Goal: Transaction & Acquisition: Purchase product/service

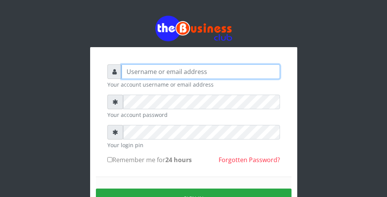
type input "wergbac8"
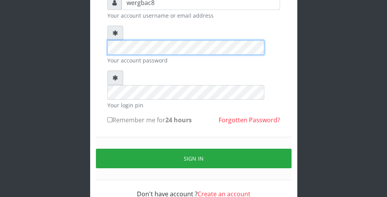
scroll to position [71, 0]
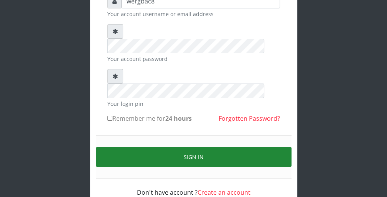
click at [277, 147] on button "Sign in" at bounding box center [194, 157] width 196 height 20
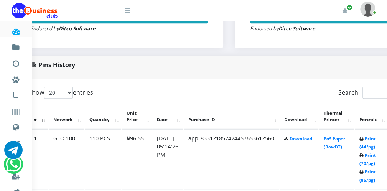
scroll to position [338, 31]
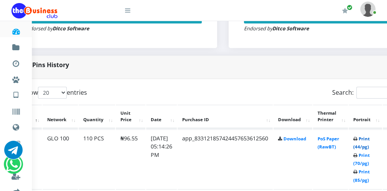
click at [367, 145] on link "Print (44/pg)" at bounding box center [361, 143] width 17 height 14
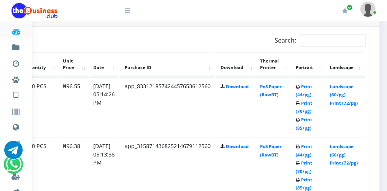
scroll to position [399, 90]
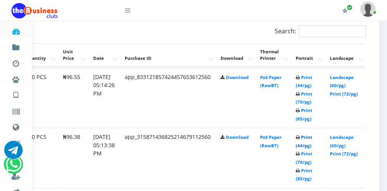
click at [302, 145] on link "Print (44/pg)" at bounding box center [304, 141] width 17 height 14
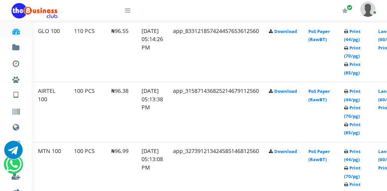
scroll to position [445, 46]
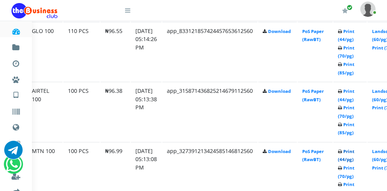
click at [352, 157] on link "Print (44/pg)" at bounding box center [346, 156] width 17 height 14
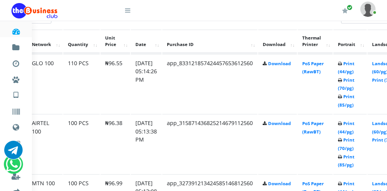
click at [128, 12] on icon at bounding box center [127, 10] width 5 height 6
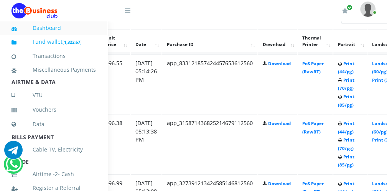
scroll to position [445, 46]
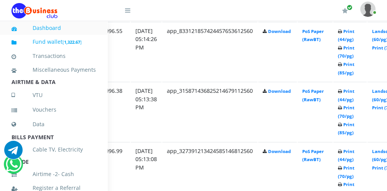
click at [83, 37] on link "Fund wallet [ 1,322.67 ]" at bounding box center [54, 42] width 84 height 18
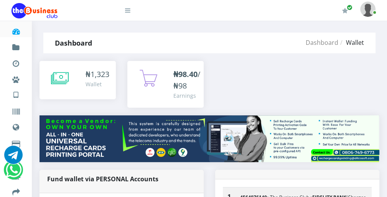
click at [68, 74] on icon at bounding box center [60, 78] width 18 height 19
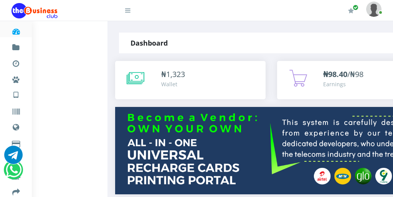
click at [140, 74] on icon at bounding box center [136, 78] width 18 height 19
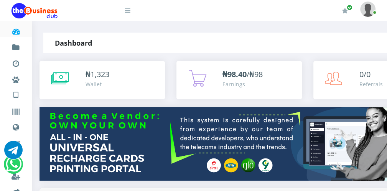
click at [140, 74] on div "₦ 1,323 Wallet" at bounding box center [122, 79] width 72 height 20
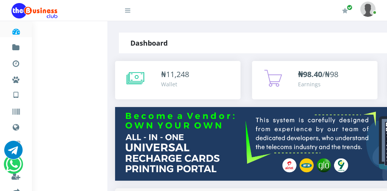
click at [127, 11] on icon at bounding box center [127, 10] width 5 height 6
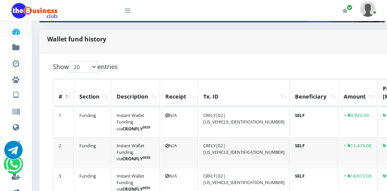
scroll to position [169, 0]
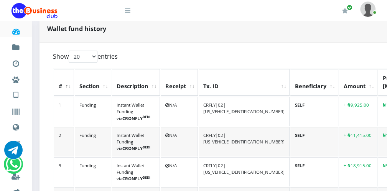
click at [129, 10] on icon at bounding box center [127, 10] width 5 height 6
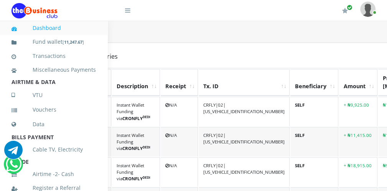
scroll to position [167, 0]
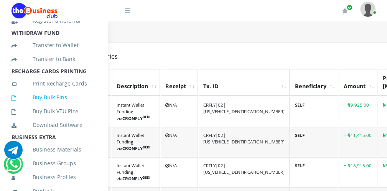
click at [61, 104] on link "Buy Bulk Pins" at bounding box center [54, 98] width 84 height 18
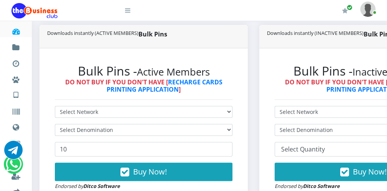
scroll to position [184, 0]
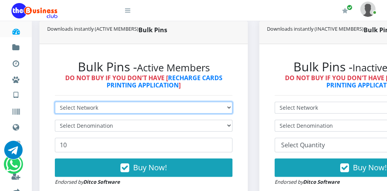
click at [169, 107] on select "Select Network MTN Globacom 9Mobile Airtel" at bounding box center [144, 108] width 178 height 12
select select "MTN"
click at [55, 102] on select "Select Network MTN Globacom 9Mobile Airtel" at bounding box center [144, 108] width 178 height 12
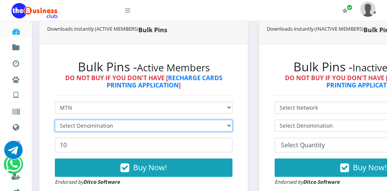
click at [136, 128] on select "Select Denomination" at bounding box center [144, 126] width 178 height 12
select select "96.99-100"
click at [55, 120] on select "Select Denomination MTN NGN100 - ₦96.99 MTN NGN200 - ₦193.98 MTN NGN400 - ₦387.…" at bounding box center [144, 126] width 178 height 12
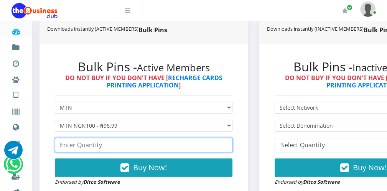
click at [103, 146] on input "number" at bounding box center [144, 145] width 178 height 15
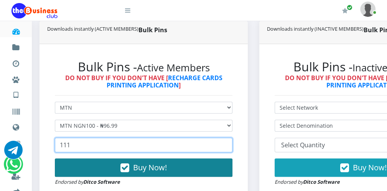
type input "111"
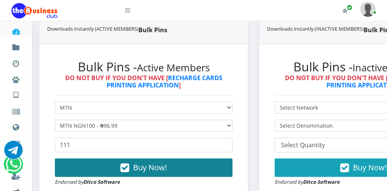
click at [124, 164] on icon "button" at bounding box center [124, 168] width 9 height 8
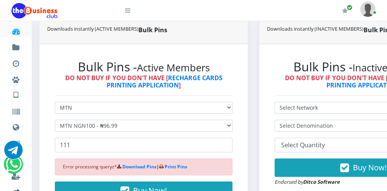
click at [128, 11] on icon at bounding box center [127, 10] width 5 height 6
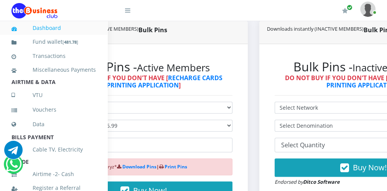
scroll to position [167, 0]
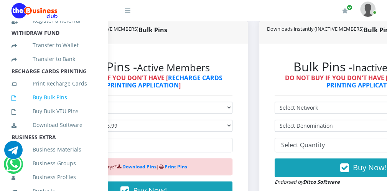
click at [74, 104] on link "Buy Bulk Pins" at bounding box center [54, 98] width 84 height 18
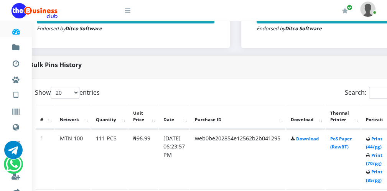
scroll to position [338, 31]
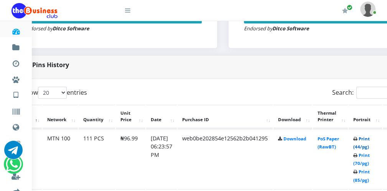
click at [368, 145] on link "Print (44/pg)" at bounding box center [361, 143] width 17 height 14
